Goal: Use online tool/utility: Utilize a website feature to perform a specific function

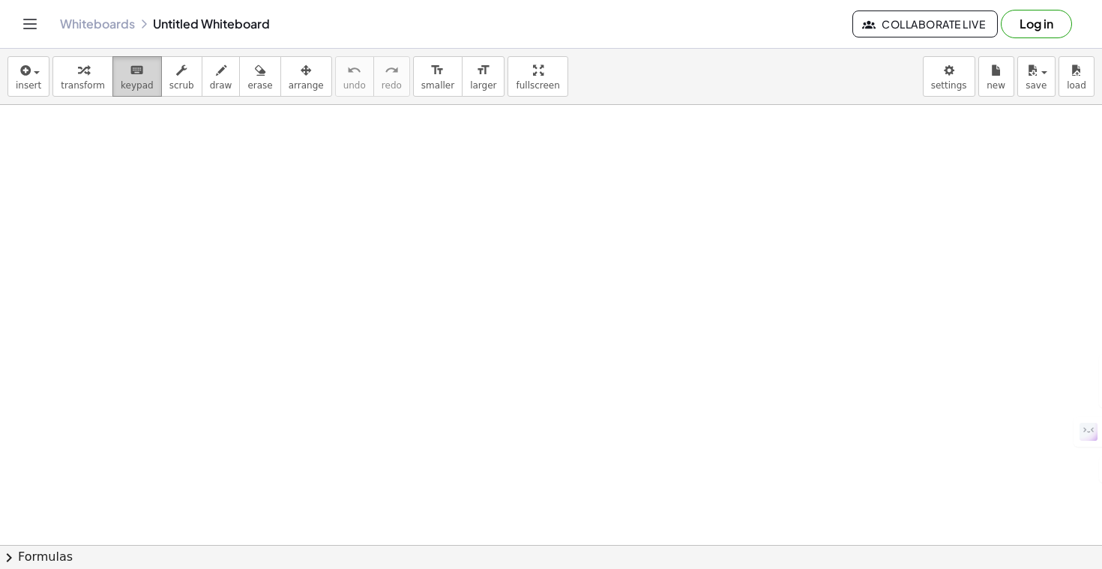
click at [140, 83] on span "keypad" at bounding box center [137, 85] width 33 height 10
click at [182, 76] on div "button" at bounding box center [181, 70] width 25 height 18
click at [70, 83] on span "transform" at bounding box center [83, 85] width 44 height 10
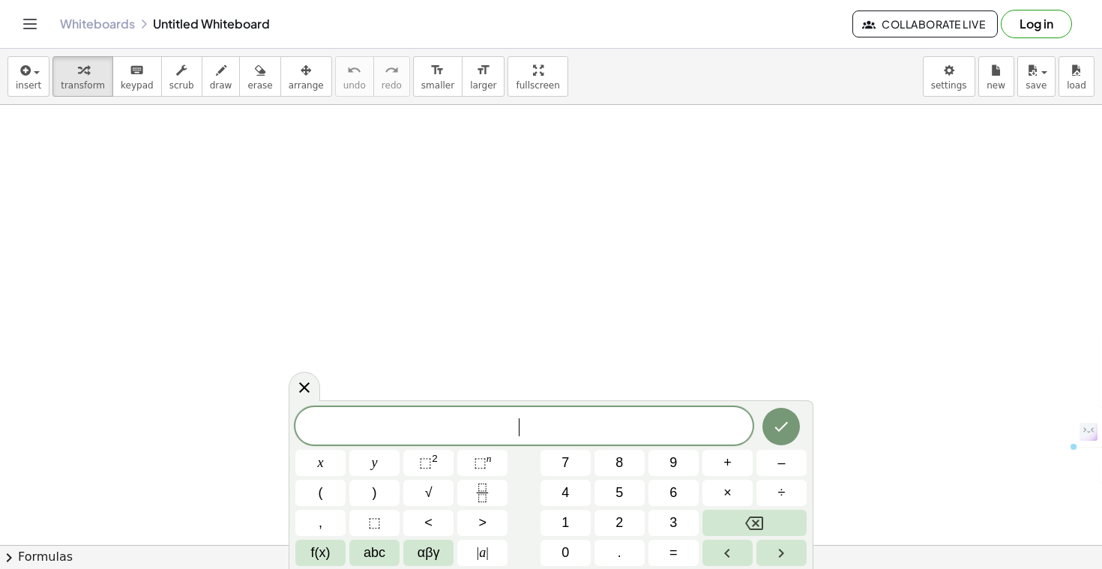
drag, startPoint x: 332, startPoint y: 238, endPoint x: 320, endPoint y: 244, distance: 13.8
click at [340, 469] on button "x" at bounding box center [320, 463] width 50 height 26
click at [443, 470] on button "⬚ 2" at bounding box center [428, 463] width 50 height 26
click at [726, 484] on span "×" at bounding box center [727, 493] width 8 height 20
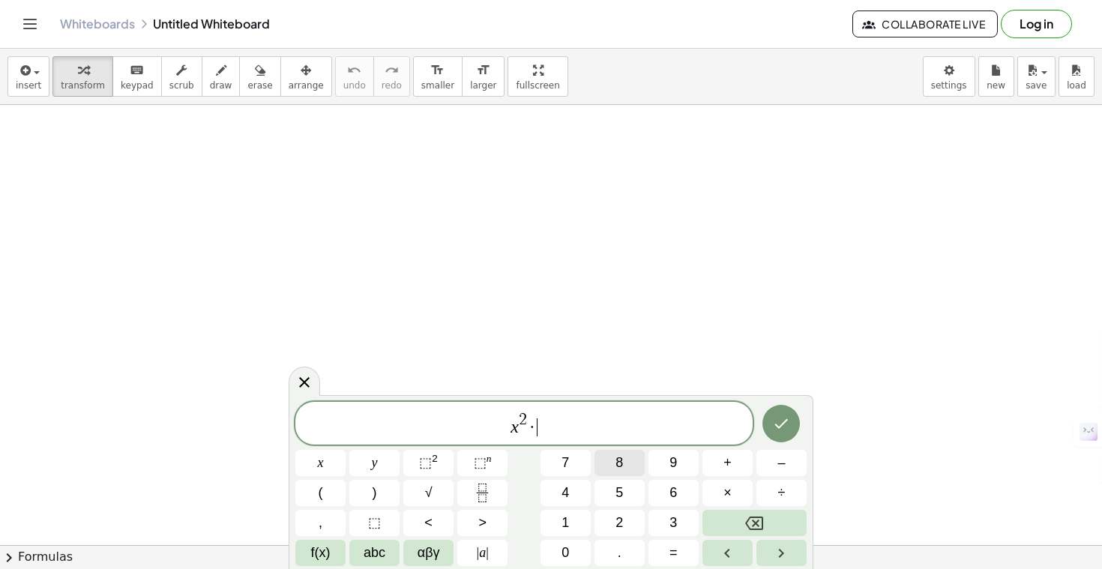
click at [631, 466] on button "8" at bounding box center [619, 463] width 50 height 26
click at [767, 524] on button "Backspace" at bounding box center [754, 523] width 104 height 26
click at [739, 466] on button "+" at bounding box center [727, 463] width 50 height 26
click at [334, 470] on button "x" at bounding box center [320, 463] width 50 height 26
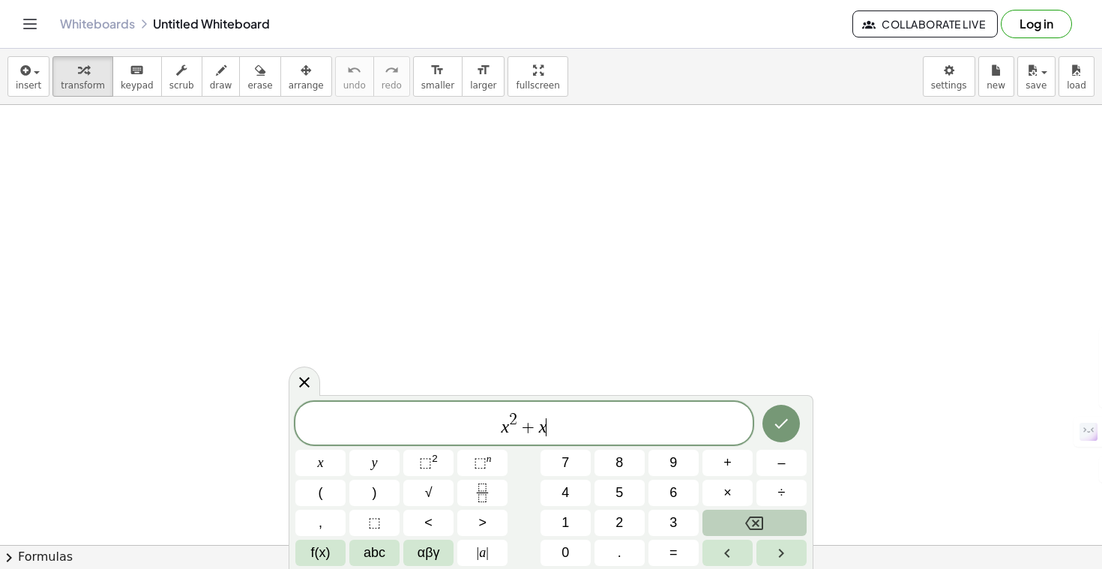
click at [747, 529] on icon "Backspace" at bounding box center [754, 523] width 18 height 18
click at [614, 523] on button "2" at bounding box center [619, 523] width 50 height 26
click at [324, 461] on button "x" at bounding box center [320, 463] width 50 height 26
click at [777, 469] on button "–" at bounding box center [781, 463] width 50 height 26
click at [687, 518] on button "3" at bounding box center [673, 523] width 50 height 26
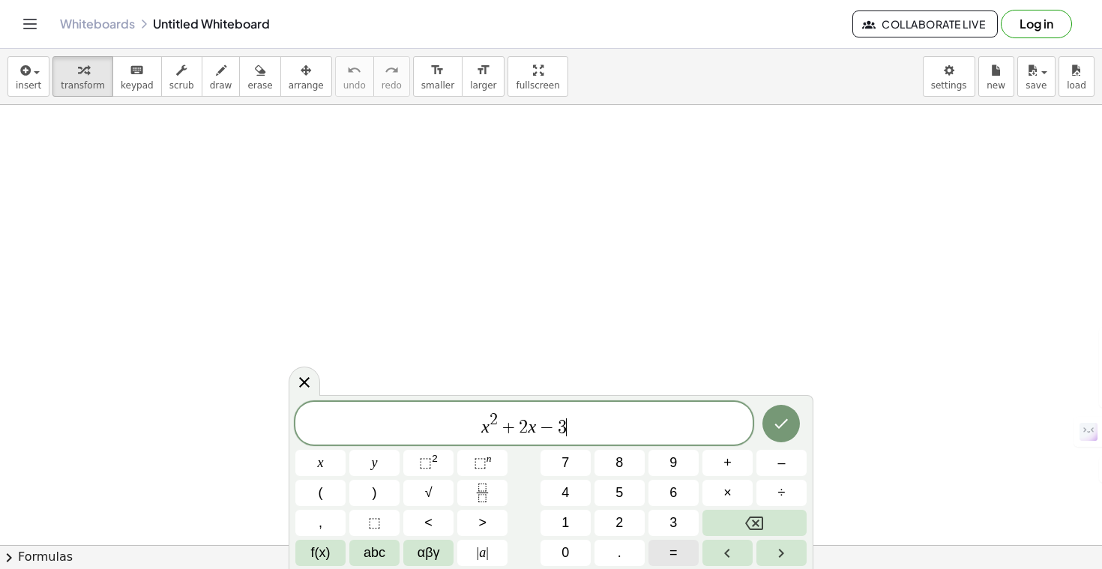
click at [684, 556] on button "=" at bounding box center [673, 553] width 50 height 26
click at [555, 551] on button "0" at bounding box center [566, 553] width 50 height 26
click at [785, 423] on icon "Done" at bounding box center [781, 424] width 18 height 18
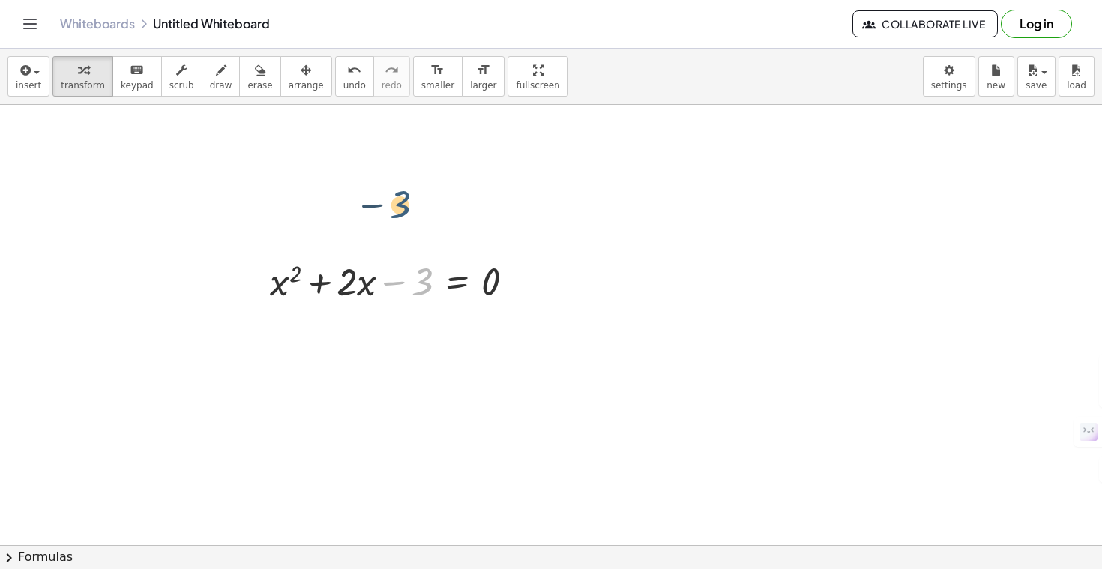
drag, startPoint x: 429, startPoint y: 286, endPoint x: 406, endPoint y: 208, distance: 81.1
click at [461, 318] on icon at bounding box center [457, 319] width 13 height 13
click at [399, 318] on span "+" at bounding box center [397, 320] width 9 height 22
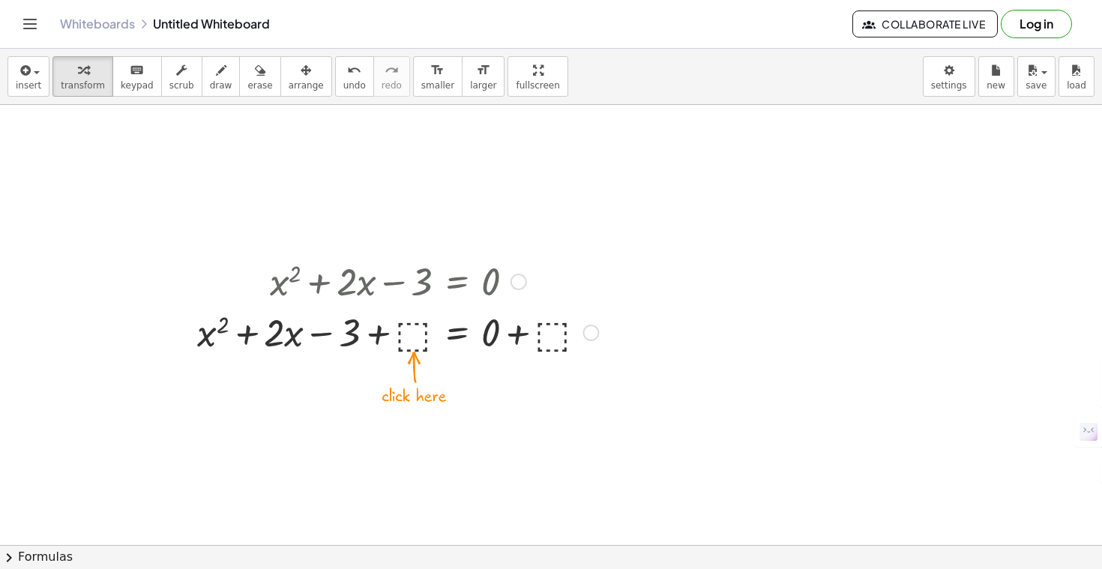
click at [418, 335] on div at bounding box center [398, 331] width 416 height 51
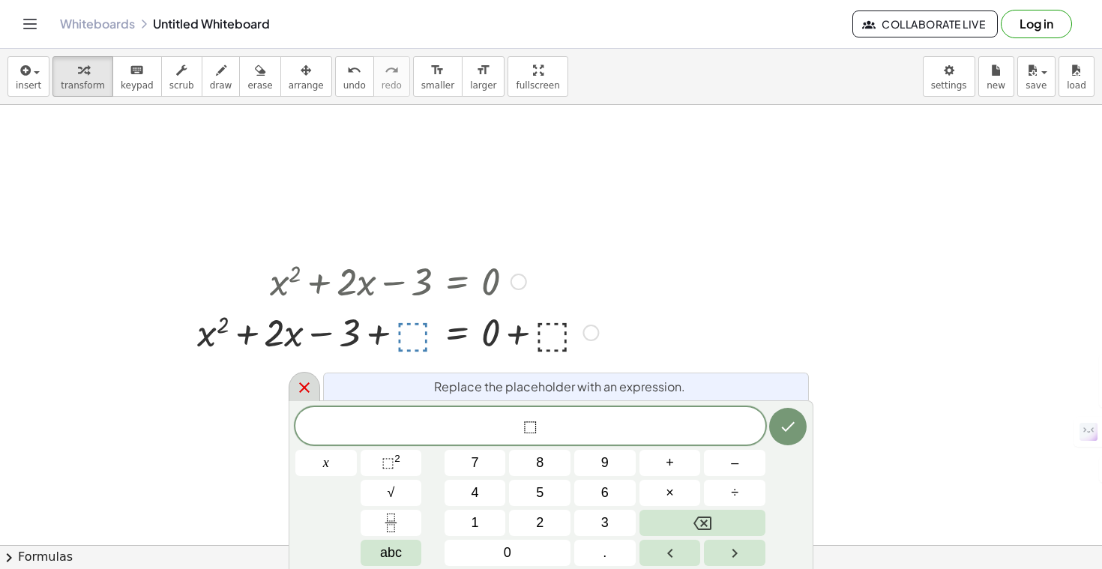
click at [297, 389] on icon at bounding box center [304, 388] width 18 height 18
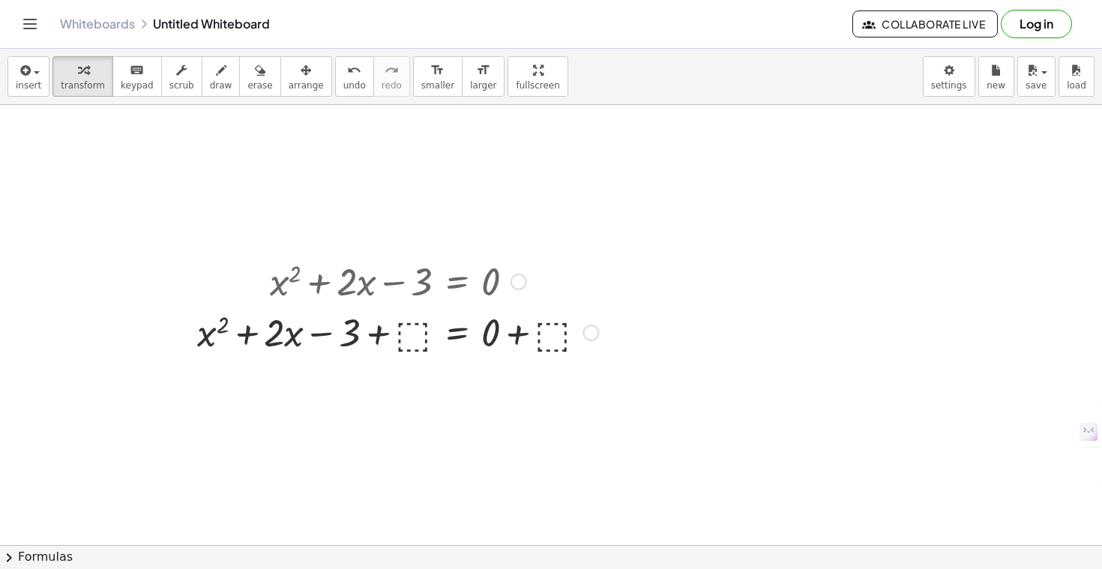
click at [607, 322] on div "+ x 2 + · 2 · x − 3 = 0 + x 2 + · 2 · x − 3 = 0 + ⬚ + + ⬚" at bounding box center [392, 305] width 435 height 109
click at [588, 334] on div at bounding box center [590, 333] width 16 height 16
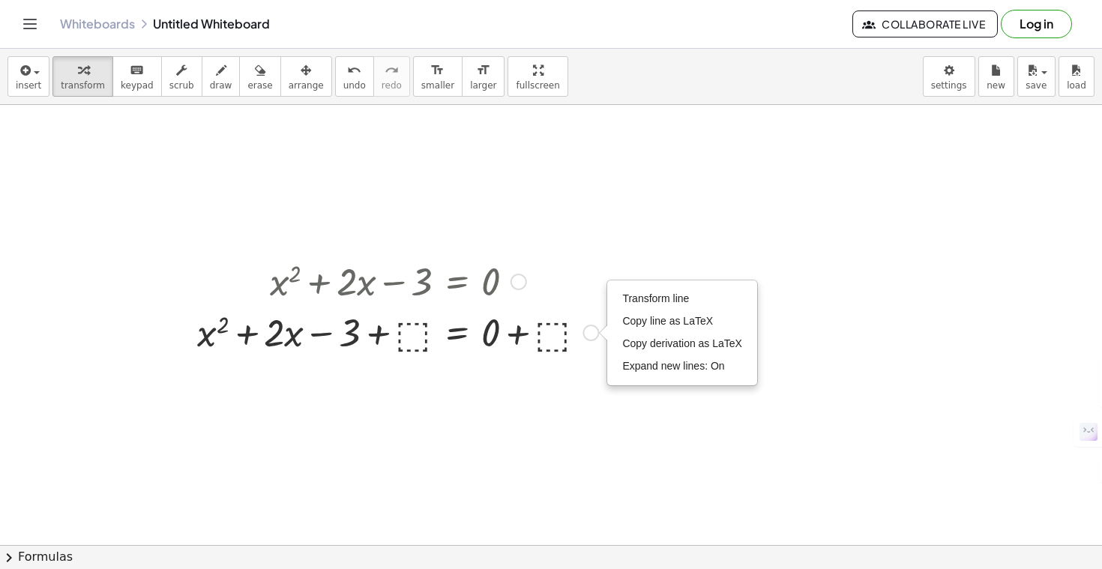
click at [585, 325] on div at bounding box center [398, 331] width 416 height 51
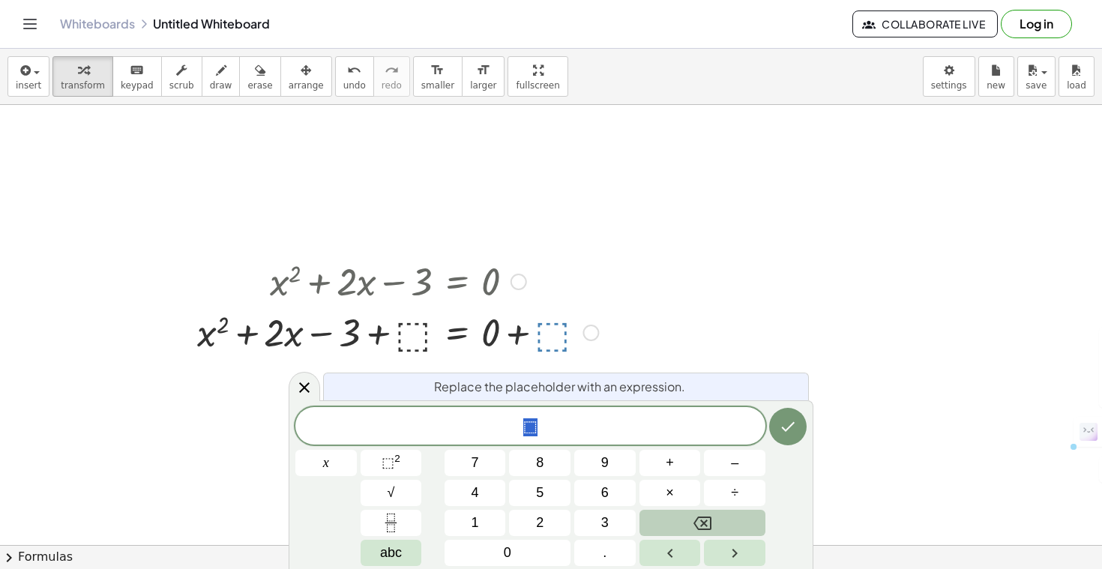
click at [681, 534] on button "Backspace" at bounding box center [702, 523] width 126 height 26
click at [311, 387] on icon at bounding box center [304, 388] width 18 height 18
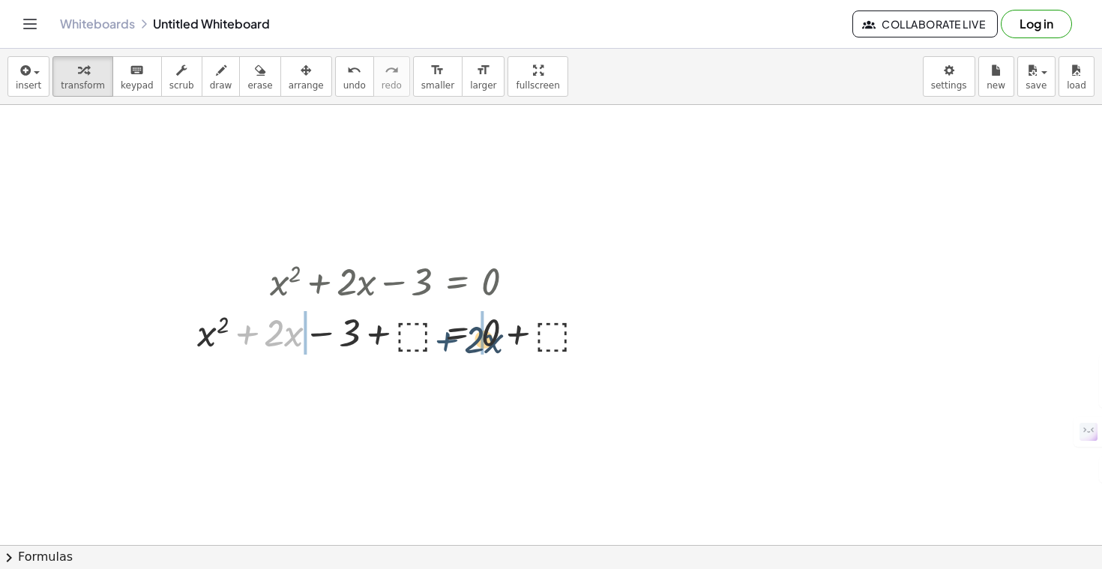
drag, startPoint x: 247, startPoint y: 331, endPoint x: 450, endPoint y: 341, distance: 202.7
click at [451, 340] on div at bounding box center [398, 331] width 416 height 51
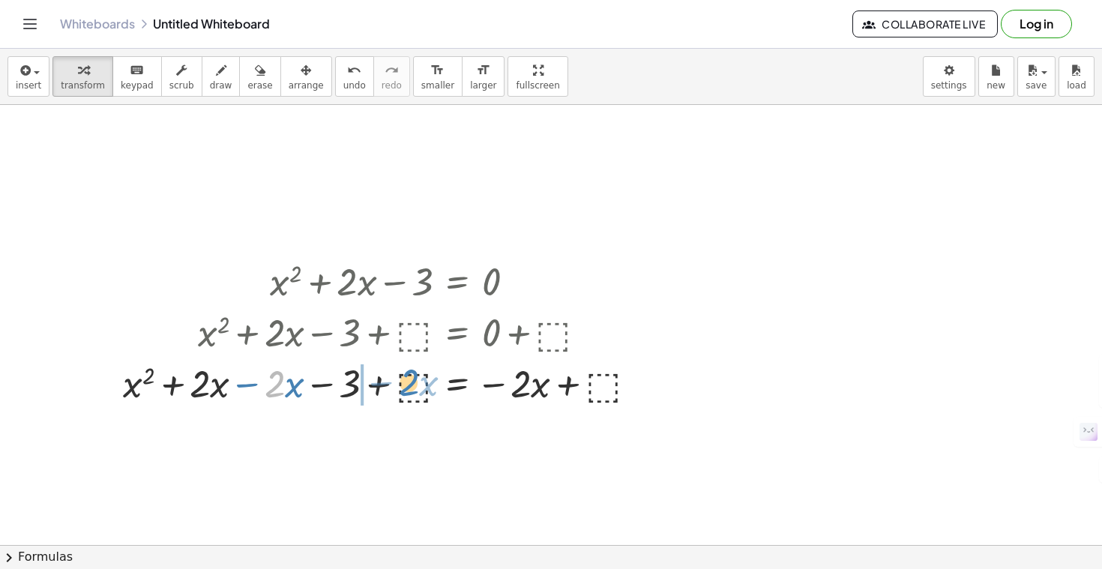
drag, startPoint x: 271, startPoint y: 384, endPoint x: 406, endPoint y: 382, distance: 134.2
click at [406, 382] on div at bounding box center [385, 382] width 541 height 51
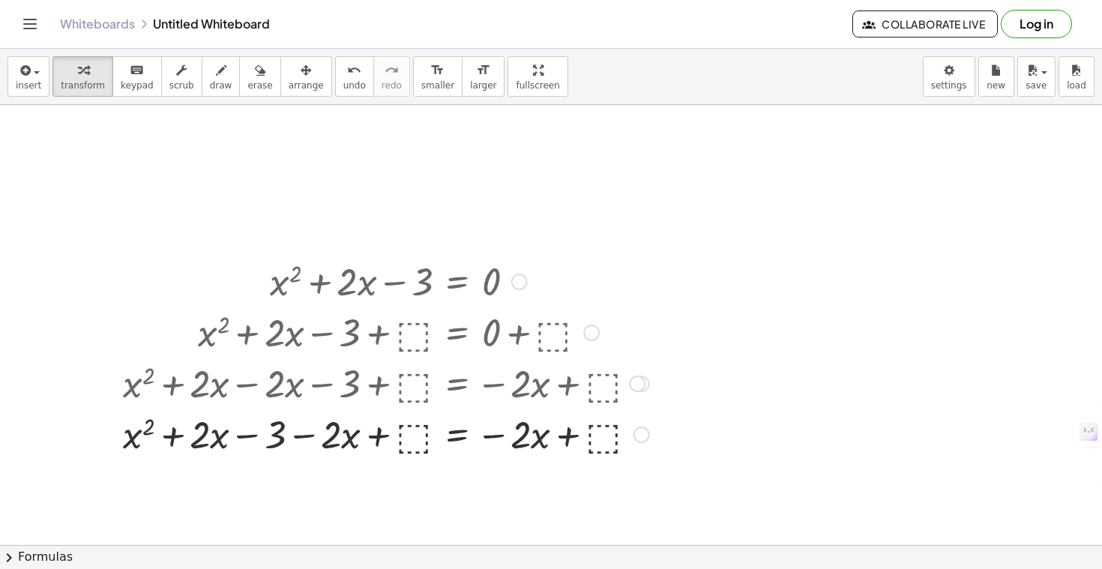
click at [641, 440] on div "Transform line Copy line as LaTeX Copy derivation as LaTeX Expand new lines: On" at bounding box center [641, 435] width 16 height 16
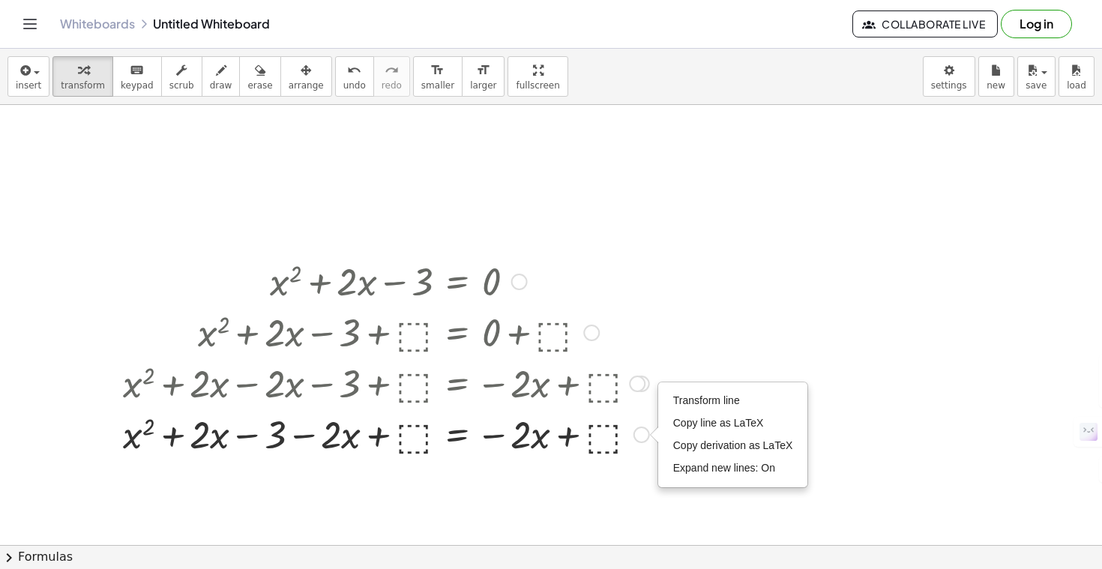
click at [640, 385] on div at bounding box center [637, 384] width 16 height 16
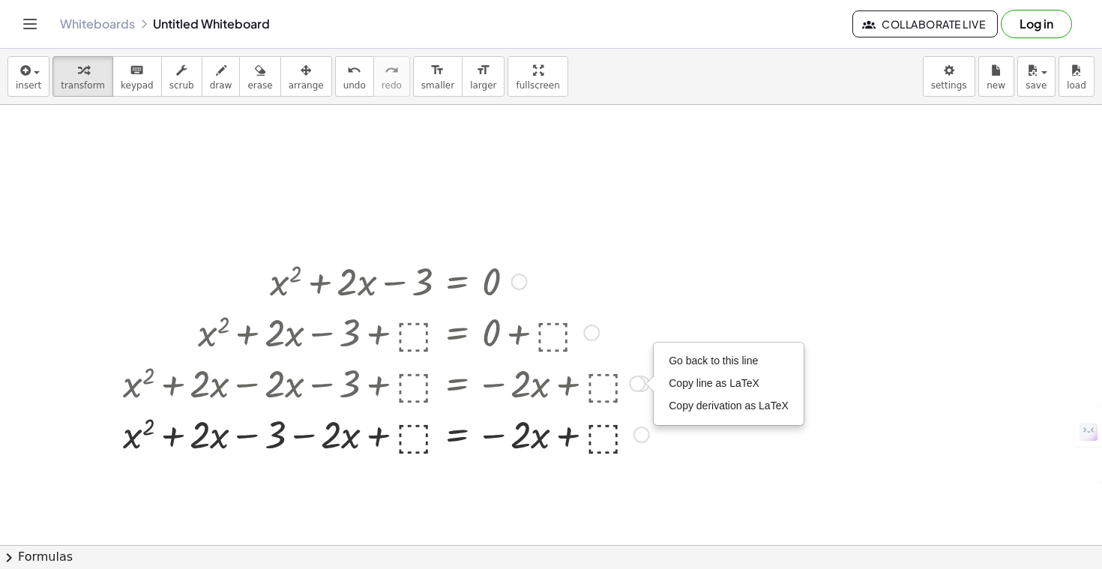
click at [640, 385] on div "Go back to this line Copy line as LaTeX Copy derivation as LaTeX" at bounding box center [637, 384] width 16 height 16
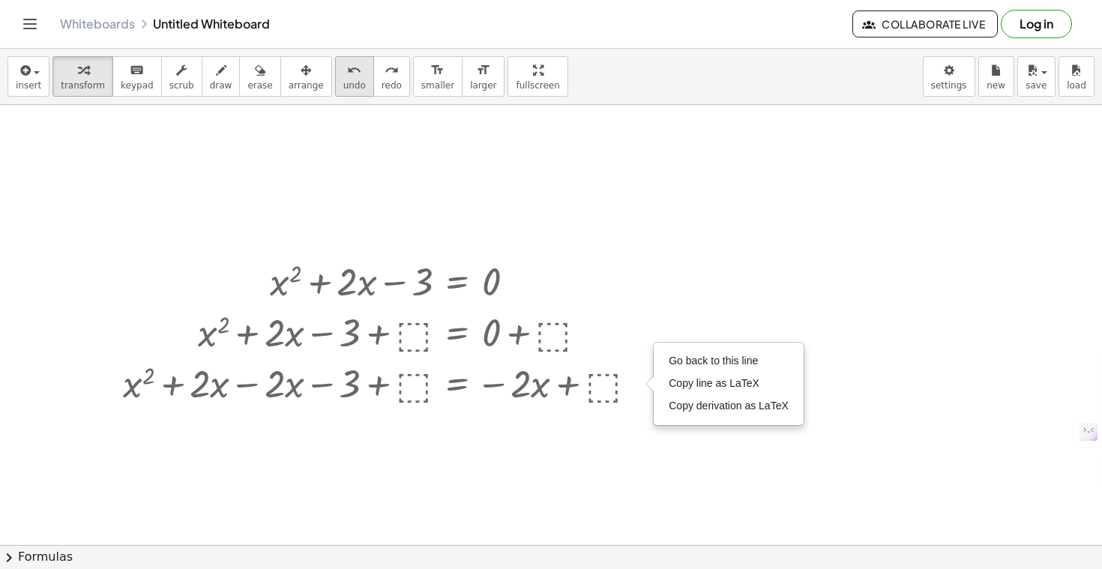
click at [335, 79] on button "undo undo" at bounding box center [354, 76] width 39 height 40
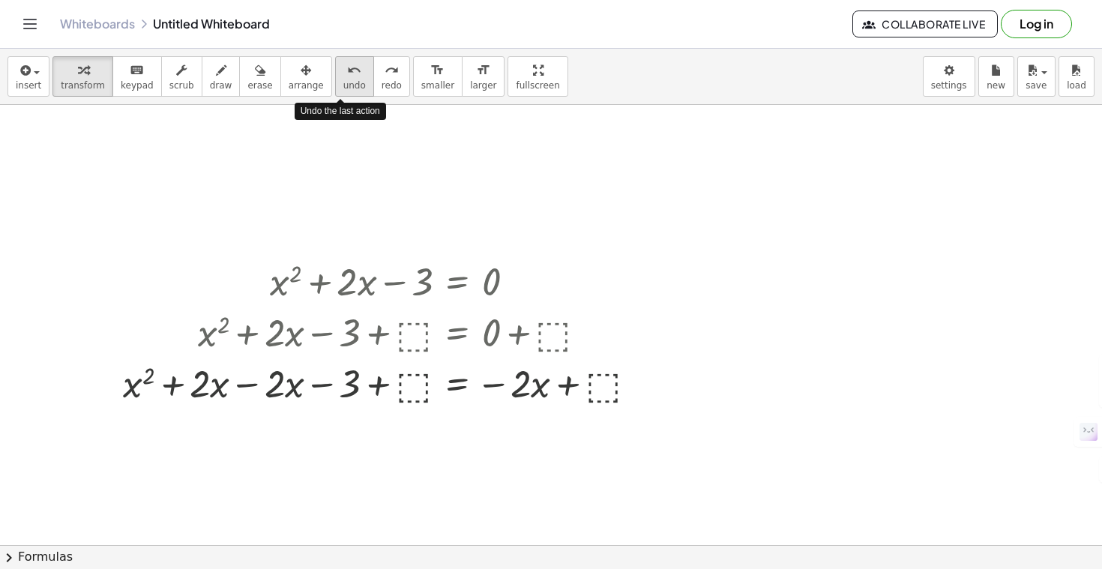
click at [335, 79] on button "undo undo" at bounding box center [354, 76] width 39 height 40
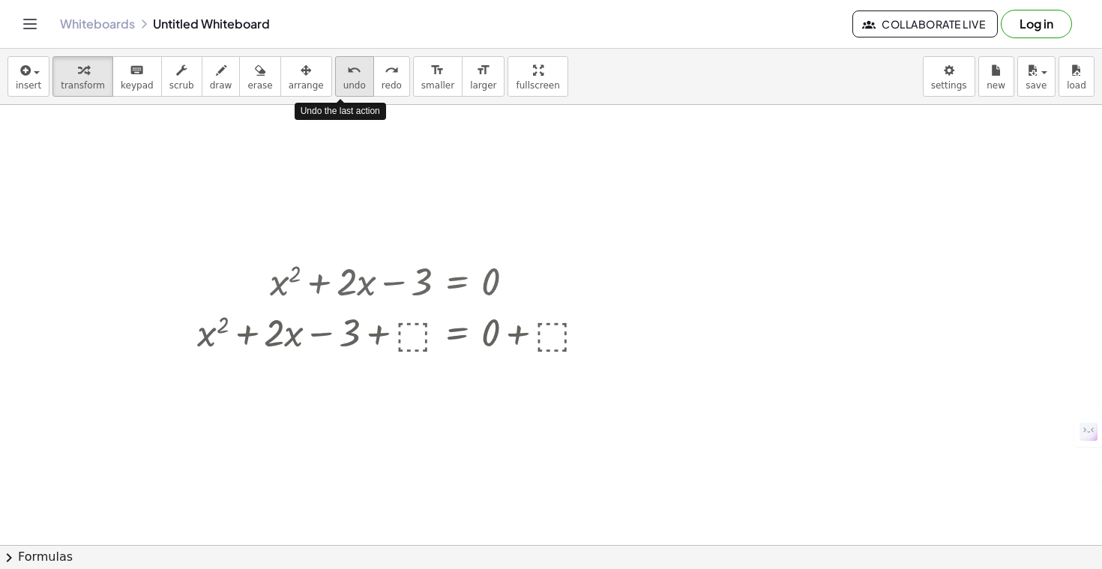
click at [335, 79] on button "undo undo" at bounding box center [354, 76] width 39 height 40
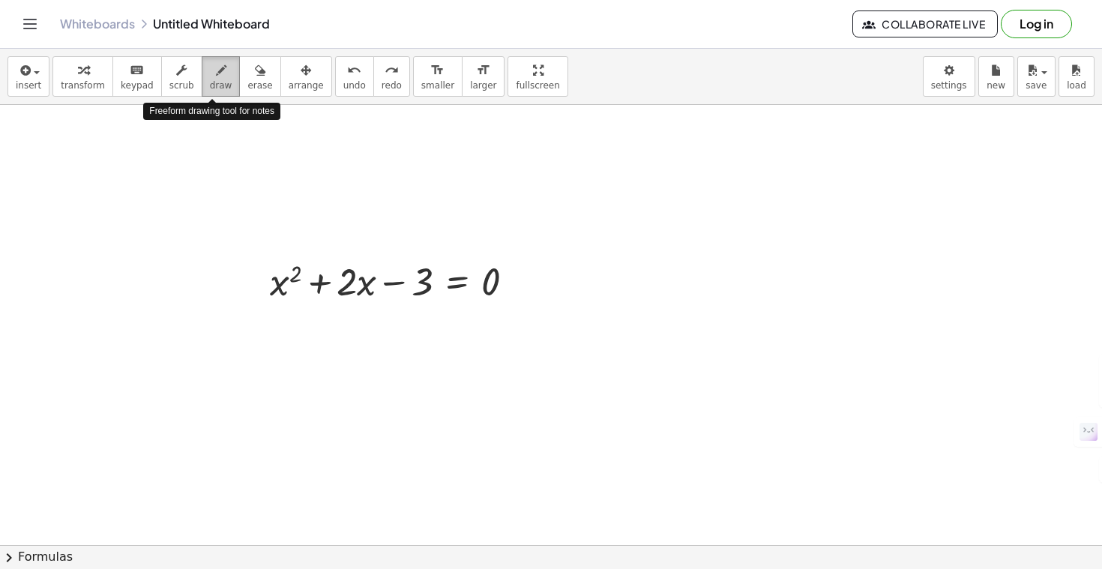
click at [220, 88] on span "draw" at bounding box center [221, 85] width 22 height 10
click at [261, 81] on span "erase" at bounding box center [259, 85] width 25 height 10
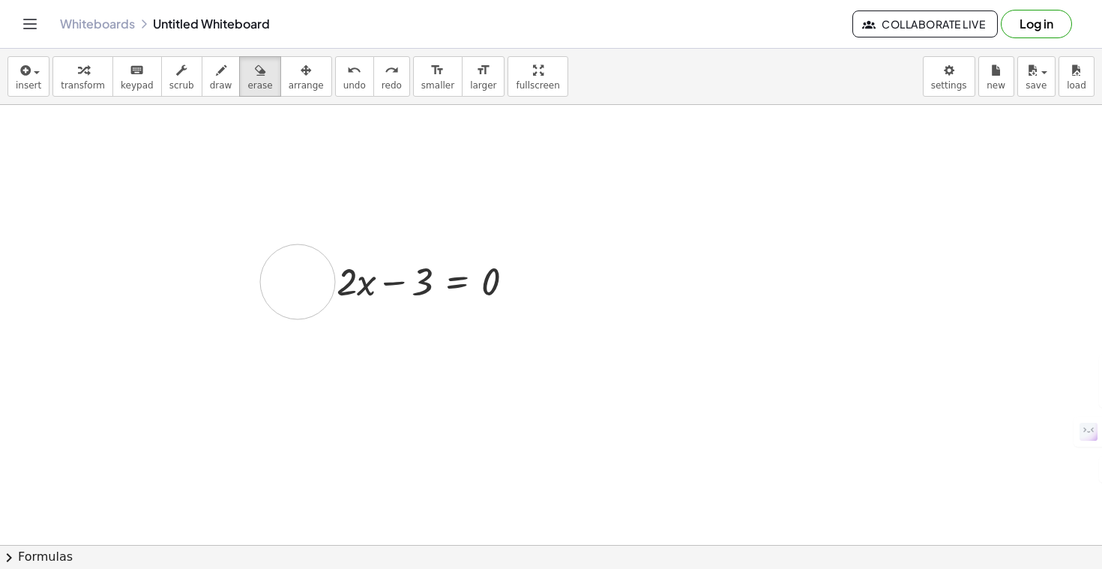
drag, startPoint x: 295, startPoint y: 266, endPoint x: 298, endPoint y: 282, distance: 15.9
drag, startPoint x: 295, startPoint y: 282, endPoint x: 482, endPoint y: 285, distance: 187.4
click at [214, 82] on span "draw" at bounding box center [221, 85] width 22 height 10
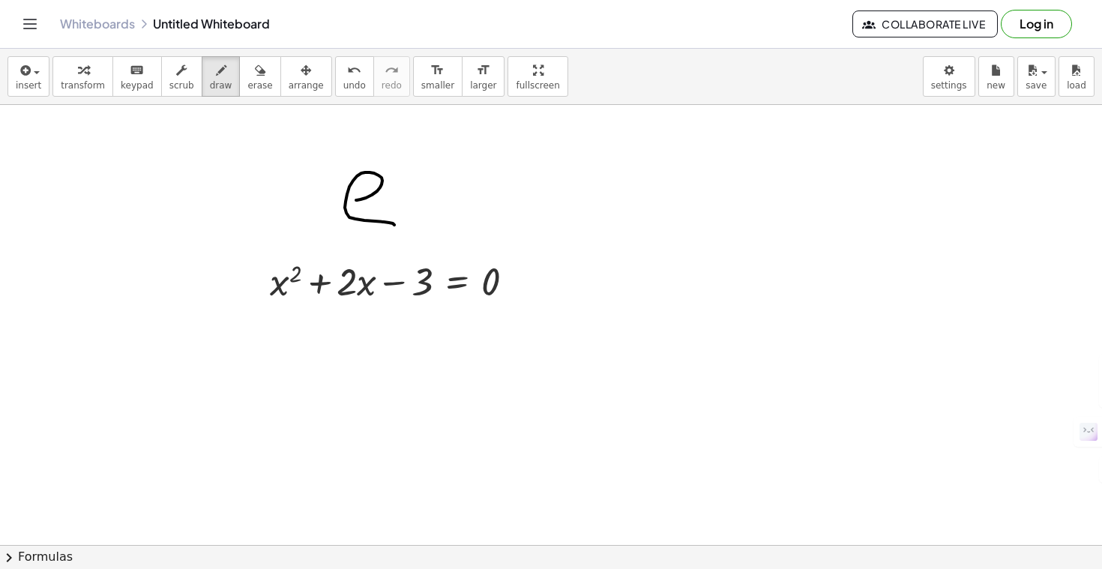
drag, startPoint x: 356, startPoint y: 200, endPoint x: 384, endPoint y: 242, distance: 50.3
click at [87, 82] on span "transform" at bounding box center [83, 85] width 44 height 10
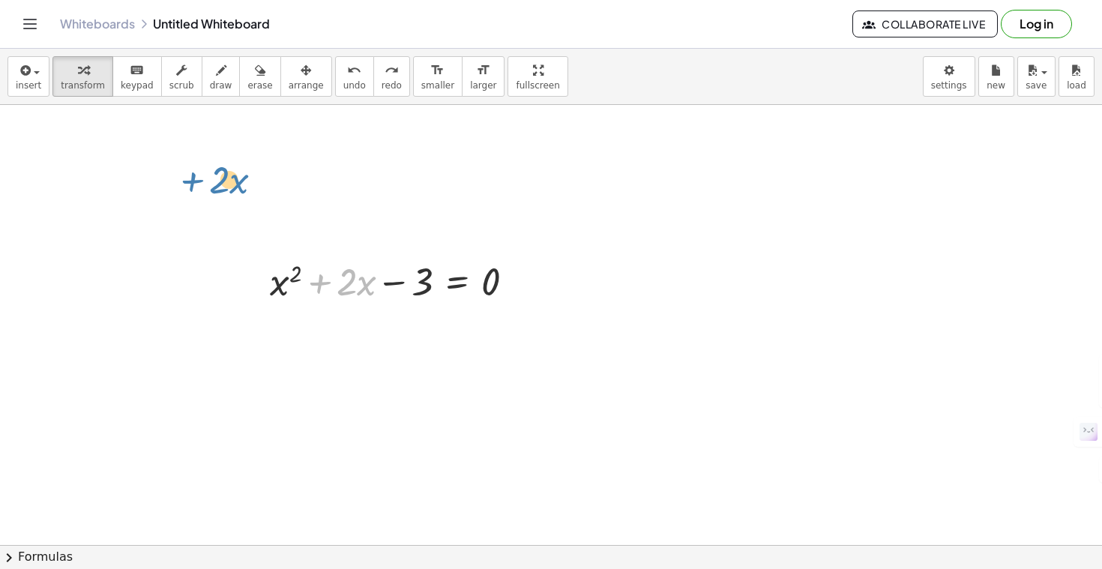
drag, startPoint x: 336, startPoint y: 285, endPoint x: 208, endPoint y: 182, distance: 164.3
drag, startPoint x: 520, startPoint y: 285, endPoint x: 466, endPoint y: 216, distance: 87.6
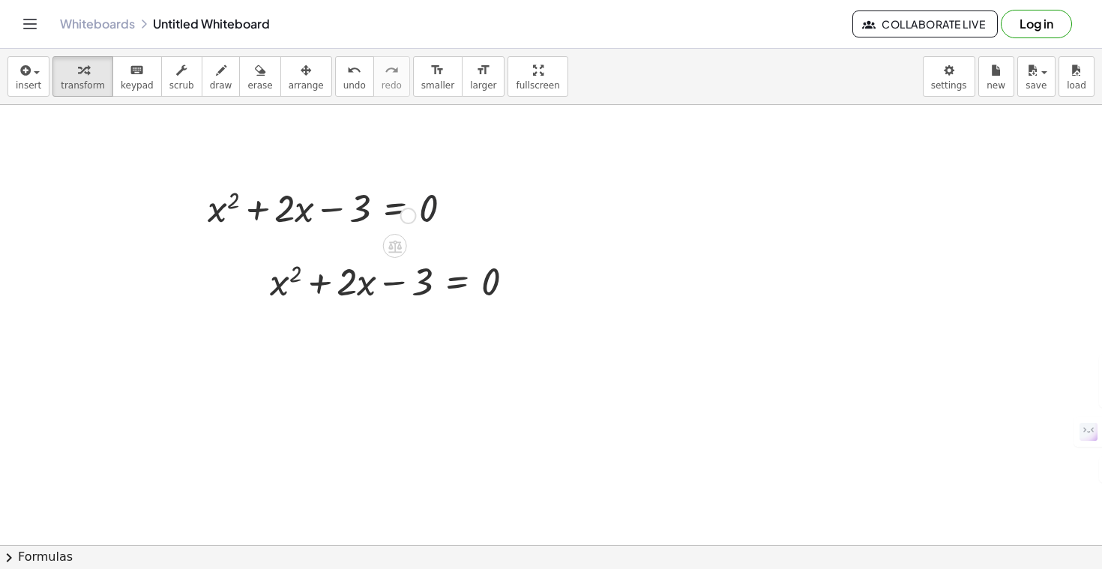
click at [466, 216] on div at bounding box center [335, 206] width 271 height 51
drag, startPoint x: 518, startPoint y: 281, endPoint x: 715, endPoint y: 182, distance: 220.6
click at [343, 82] on span "undo" at bounding box center [354, 85] width 22 height 10
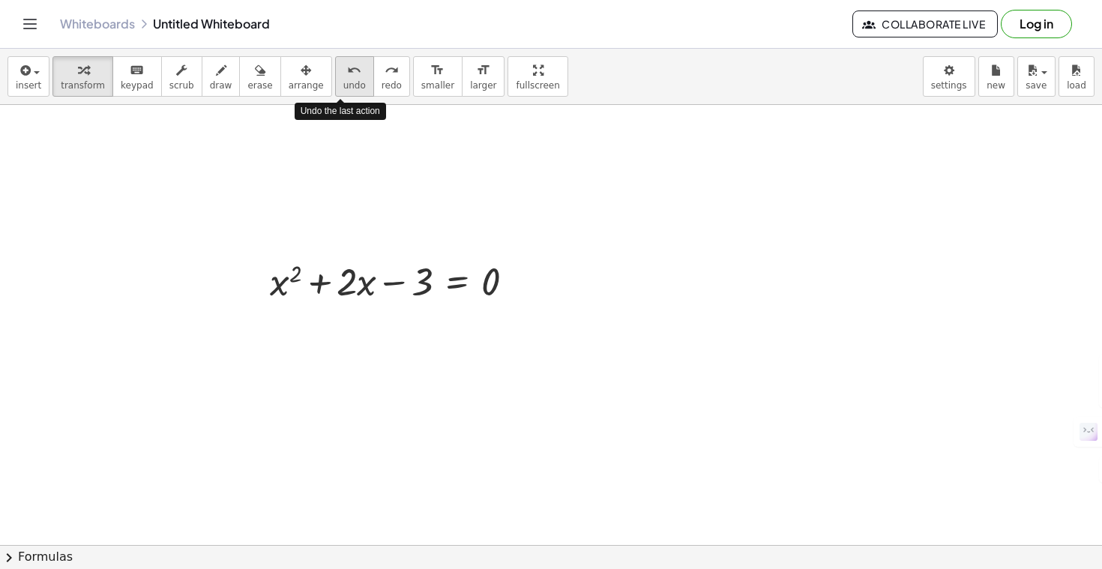
click at [343, 82] on span "undo" at bounding box center [354, 85] width 22 height 10
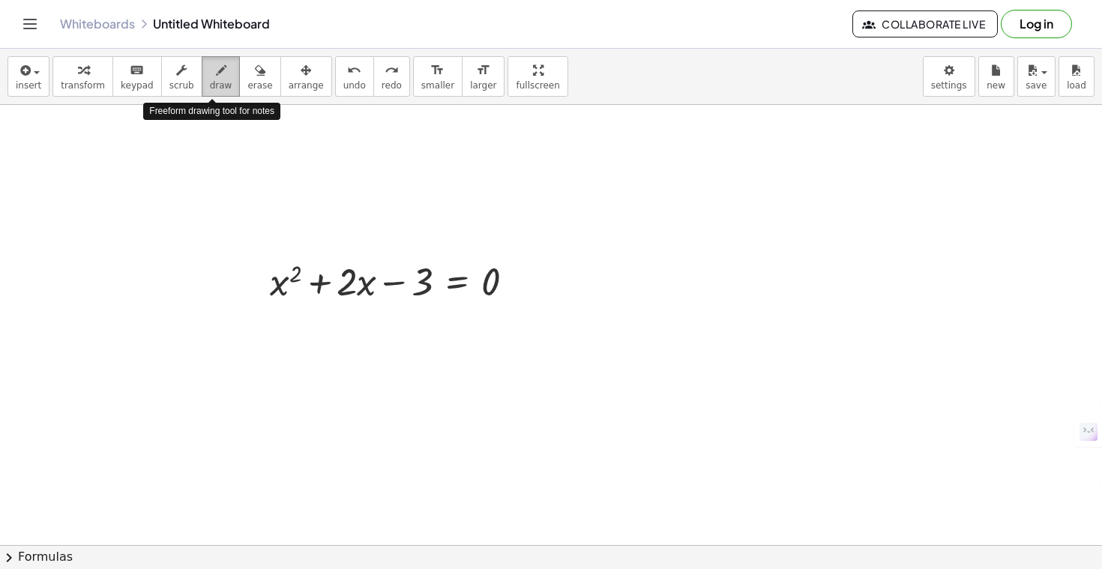
click at [214, 88] on span "draw" at bounding box center [221, 85] width 22 height 10
drag, startPoint x: 404, startPoint y: 169, endPoint x: 400, endPoint y: 187, distance: 19.3
